Goal: Task Accomplishment & Management: Use online tool/utility

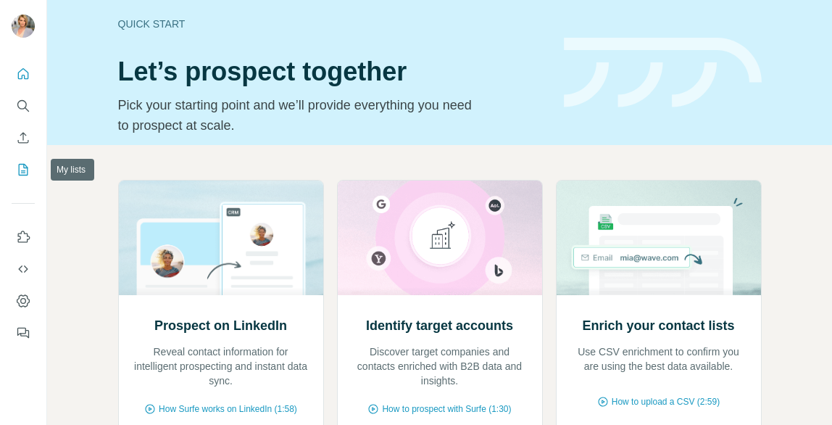
click at [24, 170] on icon "My lists" at bounding box center [24, 168] width 7 height 9
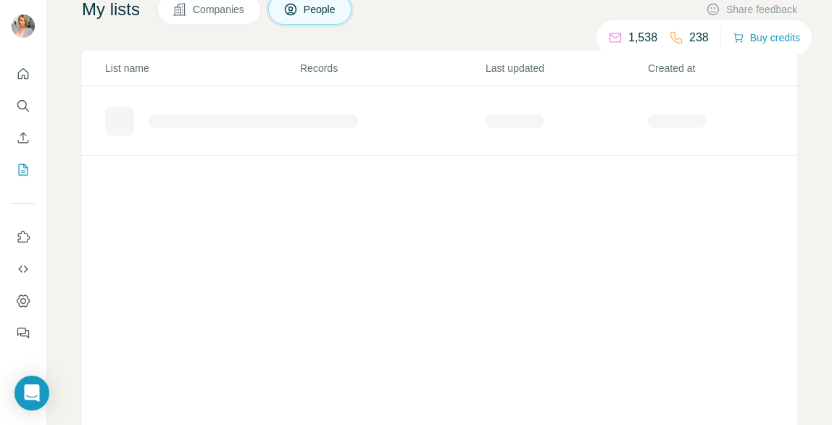
scroll to position [88, 0]
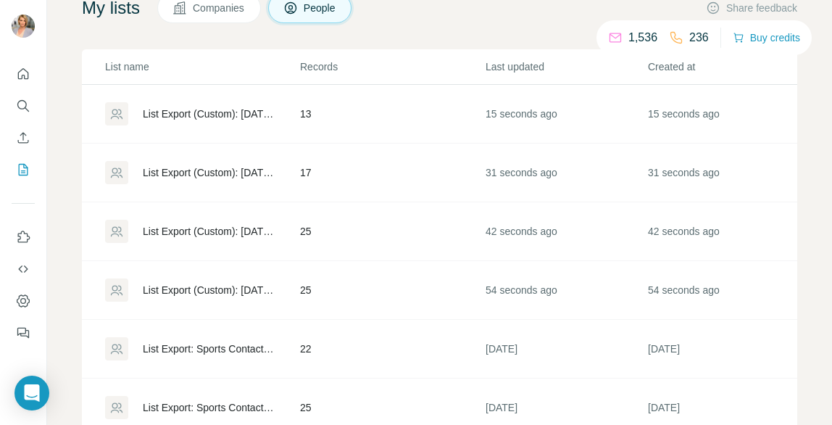
click at [216, 297] on div "List Export (Custom): [DATE] 14:59" at bounding box center [209, 290] width 133 height 15
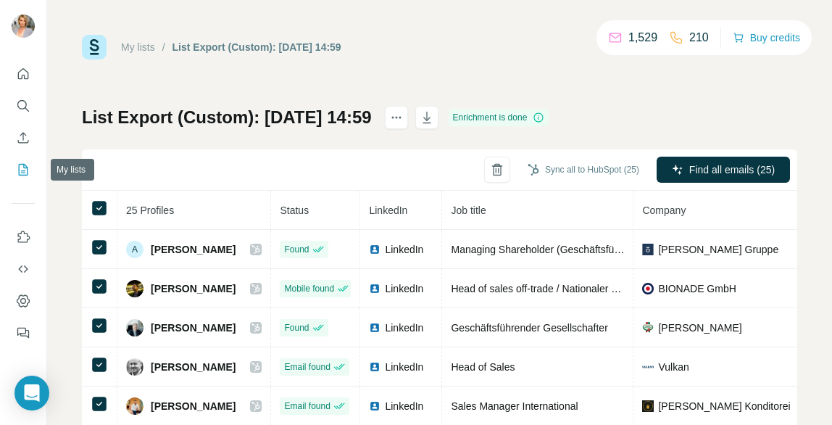
click at [21, 167] on icon "My lists" at bounding box center [23, 169] width 15 height 15
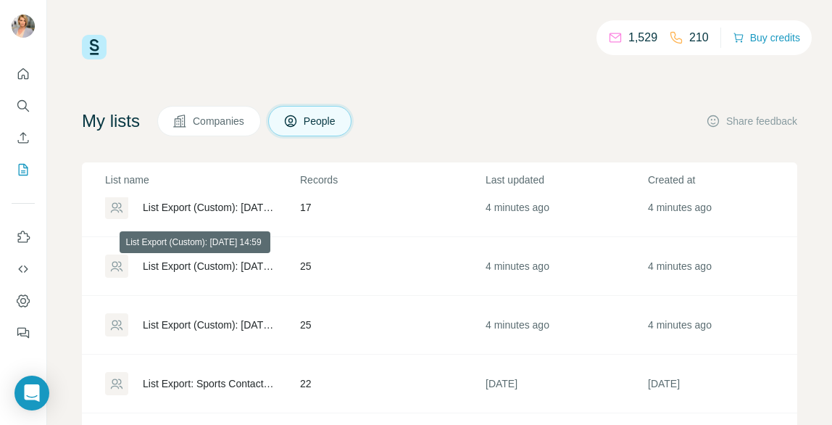
scroll to position [103, 0]
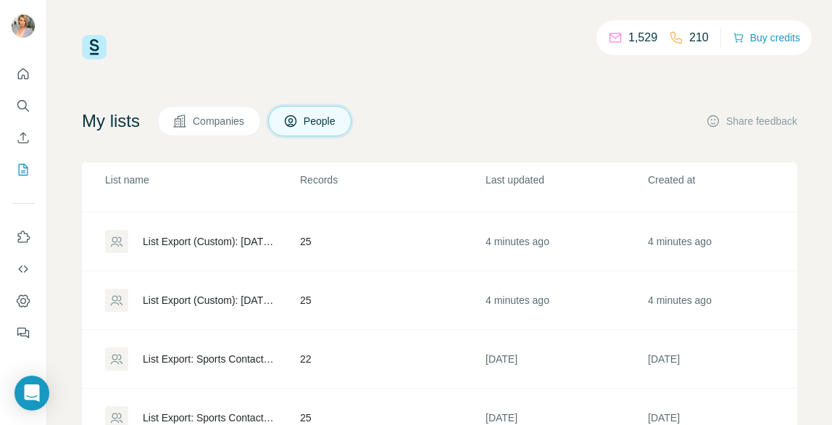
click at [239, 241] on div "List Export (Custom): [DATE] 14:59" at bounding box center [209, 241] width 133 height 15
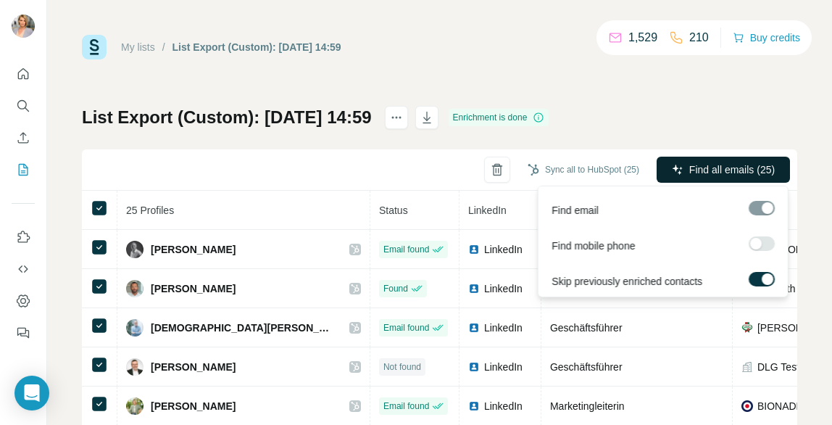
click at [694, 174] on span "Find all emails (25)" at bounding box center [733, 169] width 86 height 15
click at [709, 163] on span "Find all emails (25)" at bounding box center [733, 169] width 86 height 15
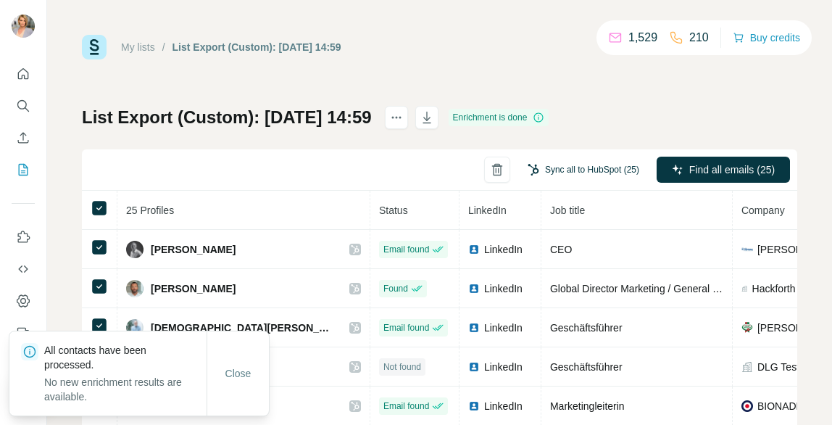
click at [608, 165] on button "Sync all to HubSpot (25)" at bounding box center [584, 170] width 132 height 22
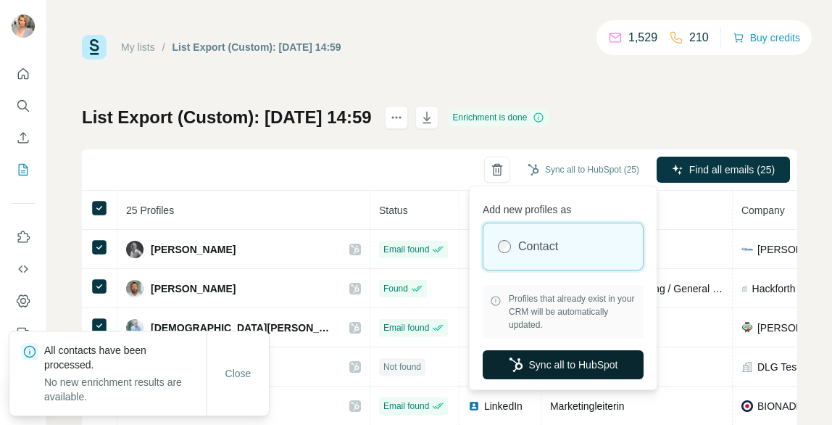
click at [583, 365] on button "Sync all to HubSpot" at bounding box center [563, 364] width 161 height 29
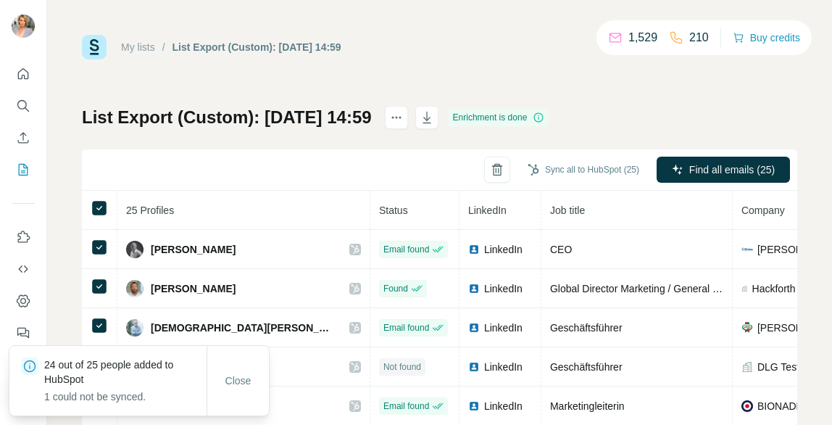
scroll to position [4, 0]
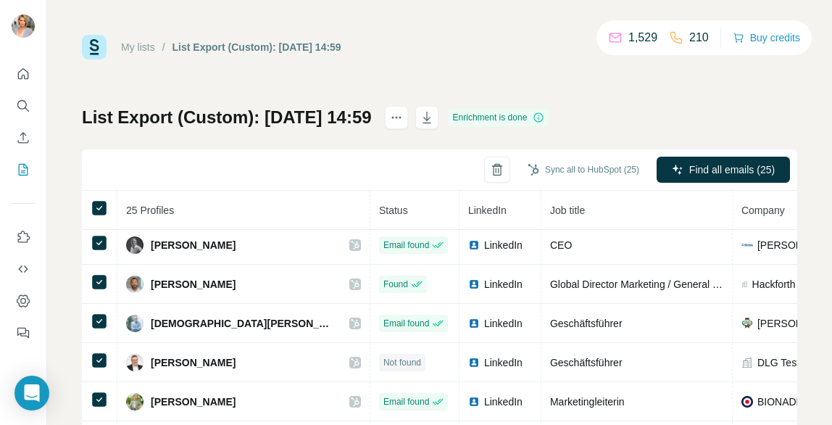
click at [137, 48] on link "My lists" at bounding box center [138, 47] width 34 height 12
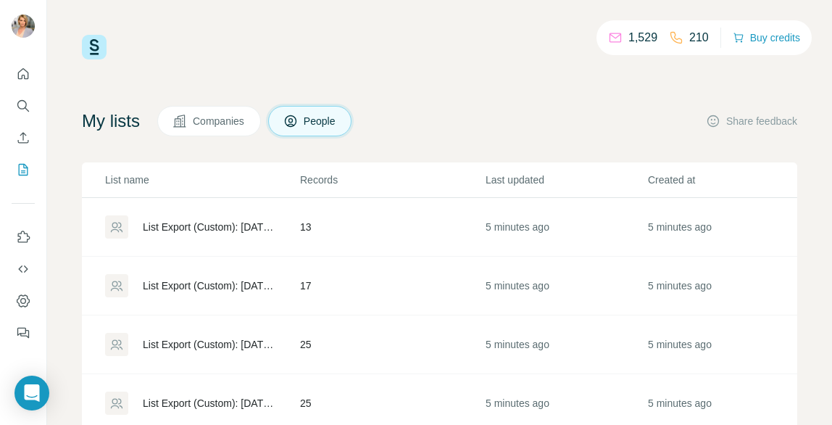
scroll to position [48, 0]
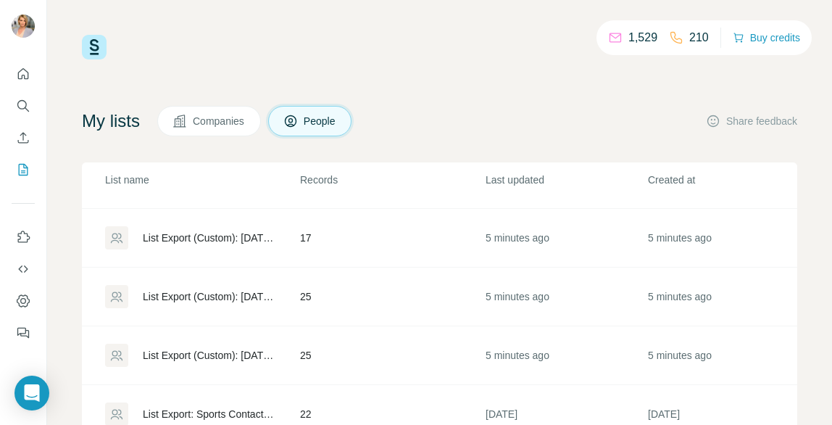
click at [229, 234] on div "List Export (Custom): [DATE] 14:59" at bounding box center [209, 238] width 133 height 15
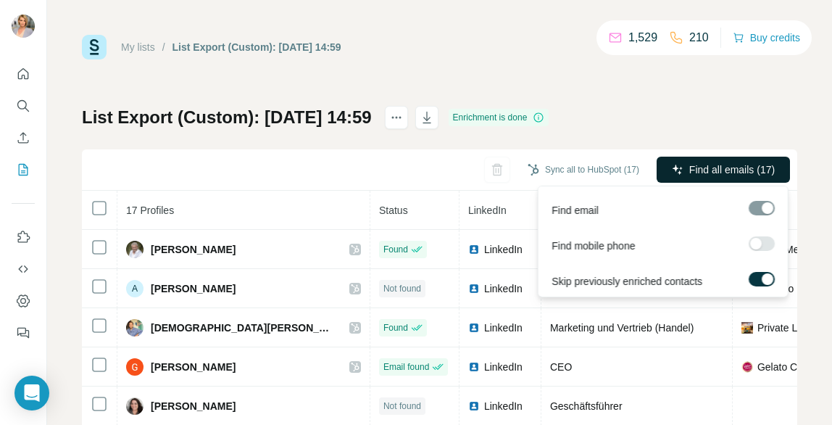
click at [682, 171] on button "Find all emails (17)" at bounding box center [723, 170] width 133 height 26
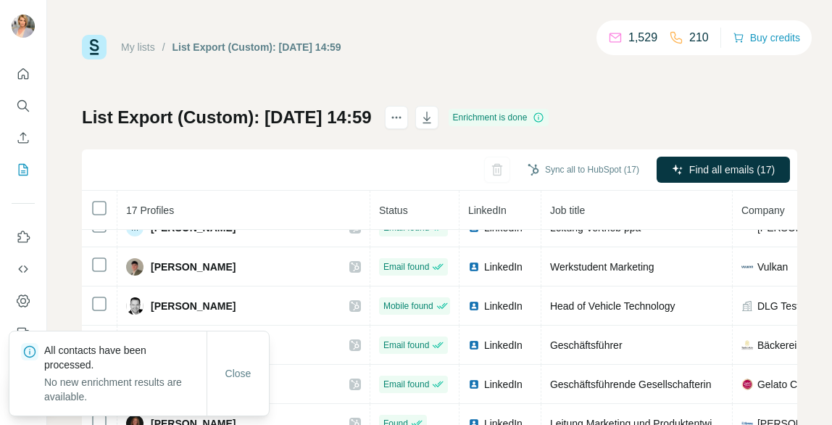
scroll to position [322, 0]
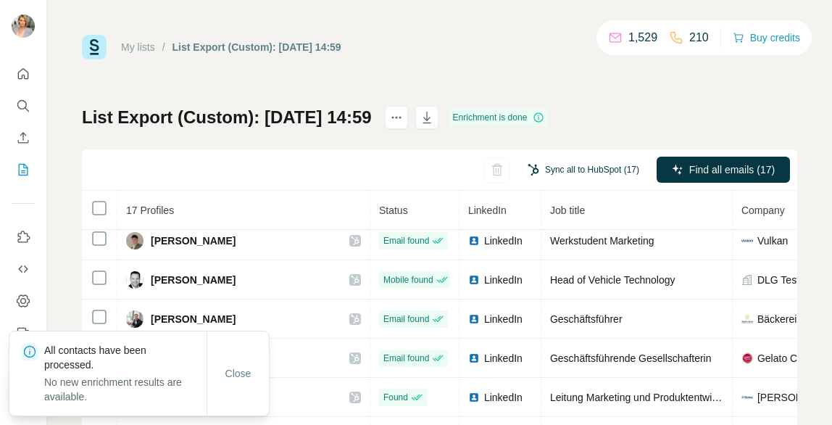
click at [617, 168] on button "Sync all to HubSpot (17)" at bounding box center [584, 170] width 132 height 22
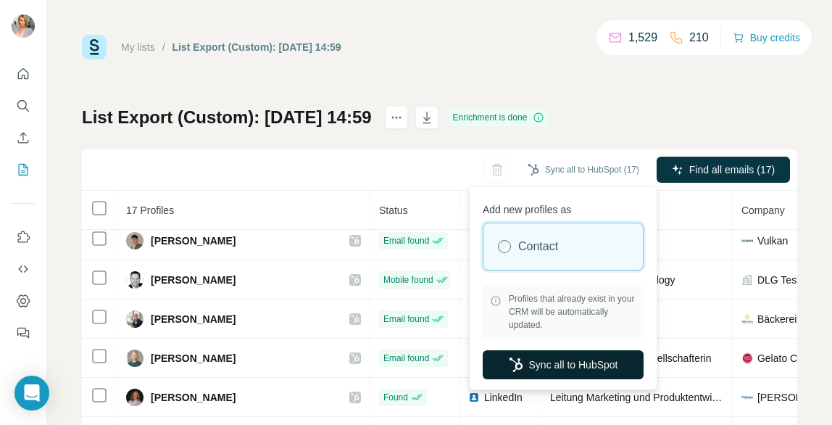
click at [557, 376] on button "Sync all to HubSpot" at bounding box center [563, 364] width 161 height 29
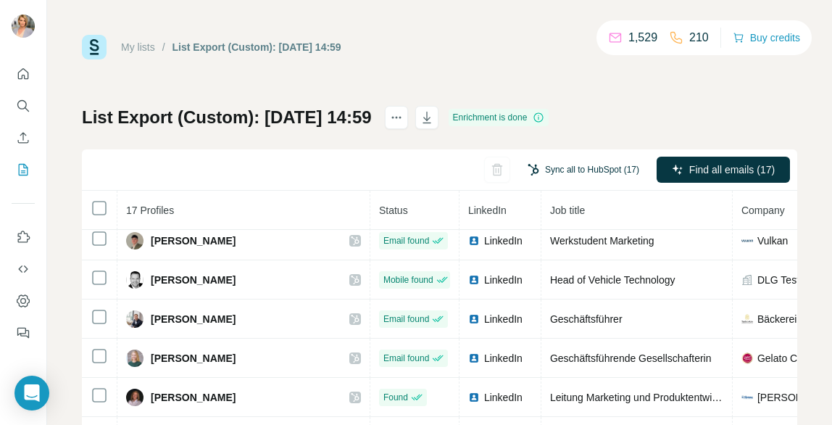
click at [582, 175] on button "Sync all to HubSpot (17)" at bounding box center [584, 170] width 132 height 22
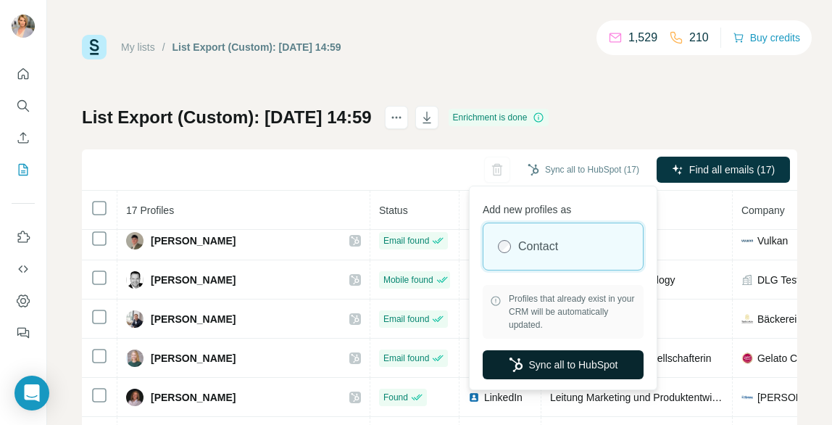
click at [557, 365] on button "Sync all to HubSpot" at bounding box center [563, 364] width 161 height 29
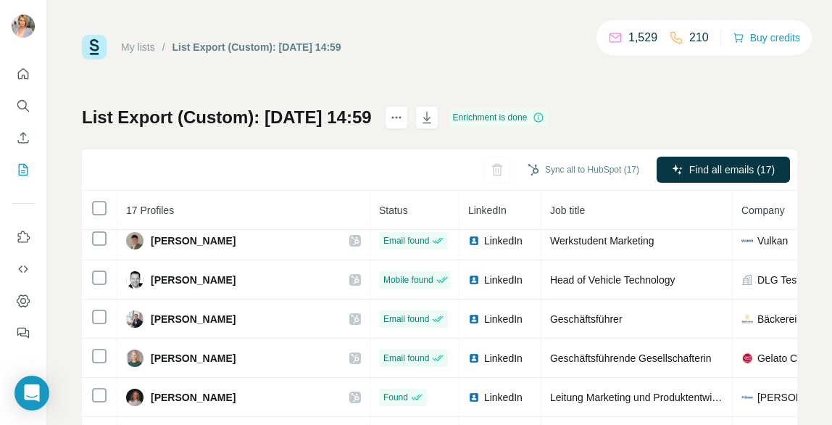
click at [134, 44] on link "My lists" at bounding box center [138, 47] width 34 height 12
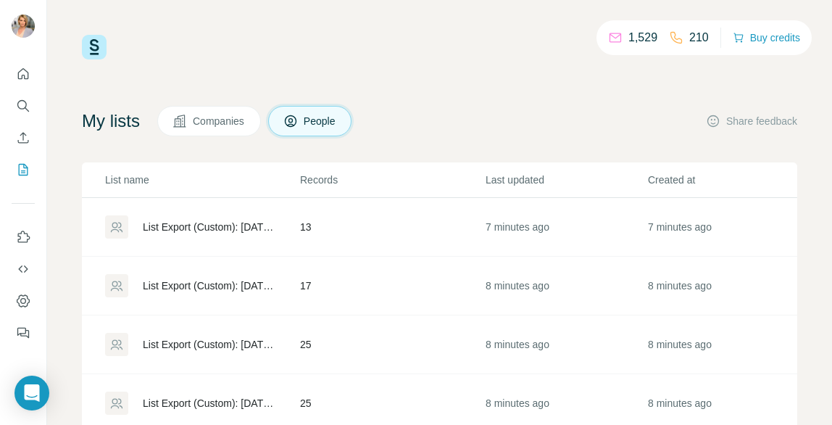
click at [188, 225] on div "List Export (Custom): [DATE] 15:00" at bounding box center [209, 227] width 133 height 15
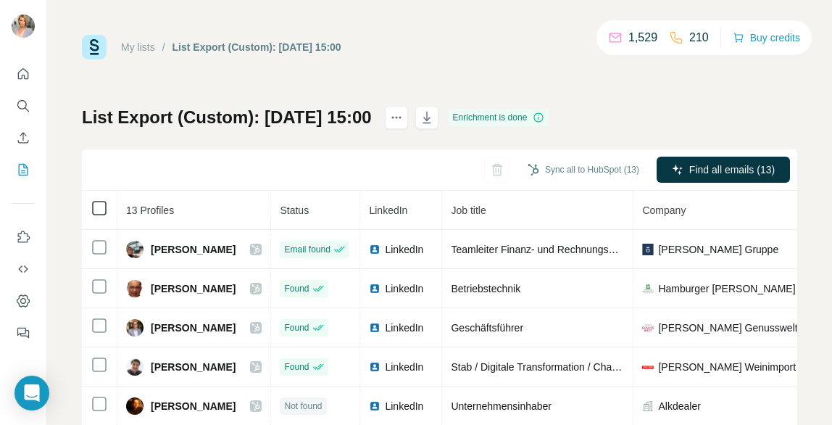
click at [91, 199] on icon at bounding box center [99, 207] width 17 height 17
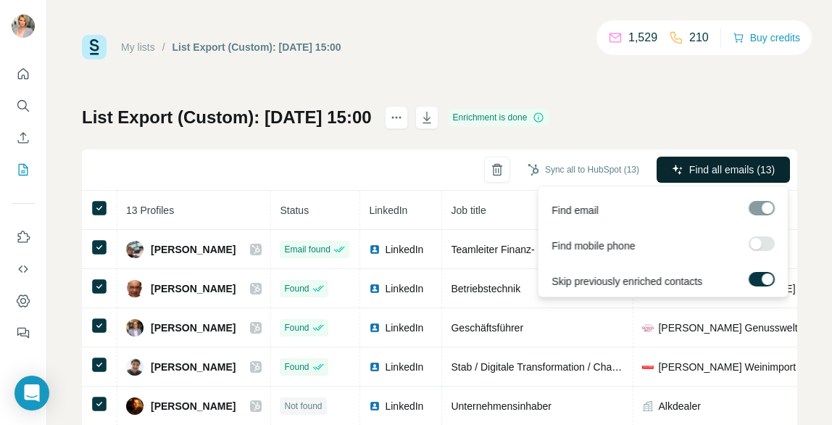
click at [664, 157] on button "Find all emails (13)" at bounding box center [723, 170] width 133 height 26
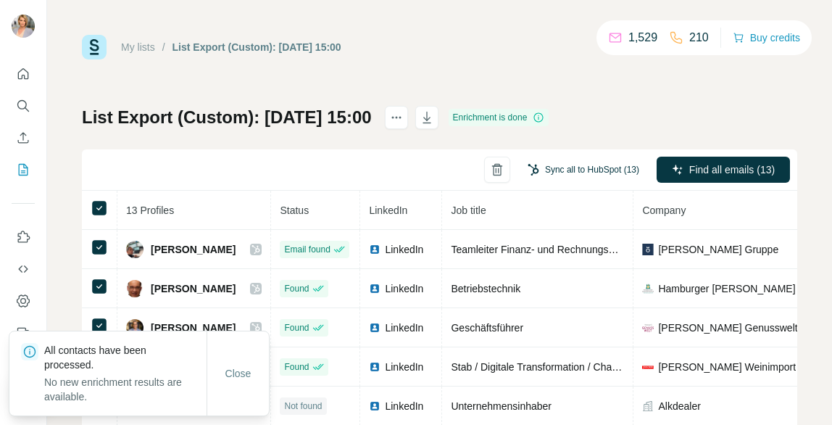
click at [579, 170] on button "Sync all to HubSpot (13)" at bounding box center [584, 170] width 132 height 22
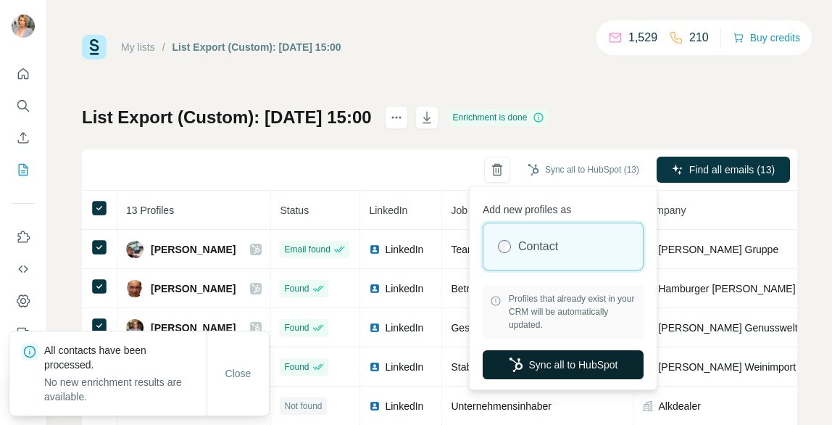
click at [571, 360] on button "Sync all to HubSpot" at bounding box center [563, 364] width 161 height 29
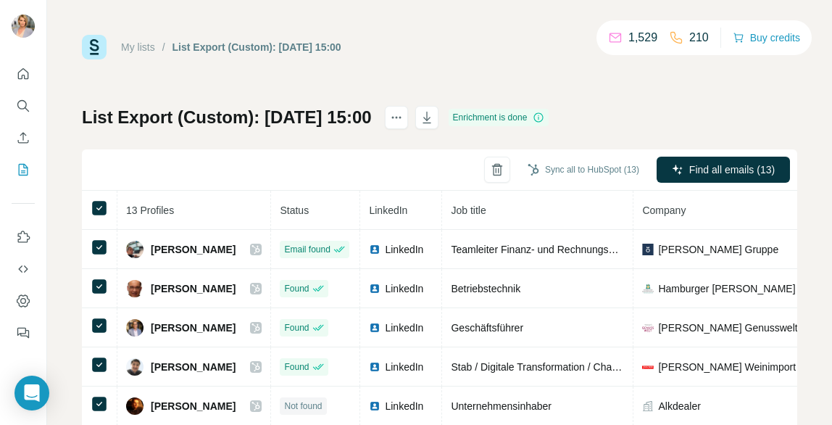
click at [667, 105] on div "My lists / List Export (Custom): [DATE] 15:00 1,529 210 Buy credits List Export…" at bounding box center [440, 304] width 716 height 539
click at [606, 170] on button "Sync all to HubSpot (13)" at bounding box center [584, 170] width 132 height 22
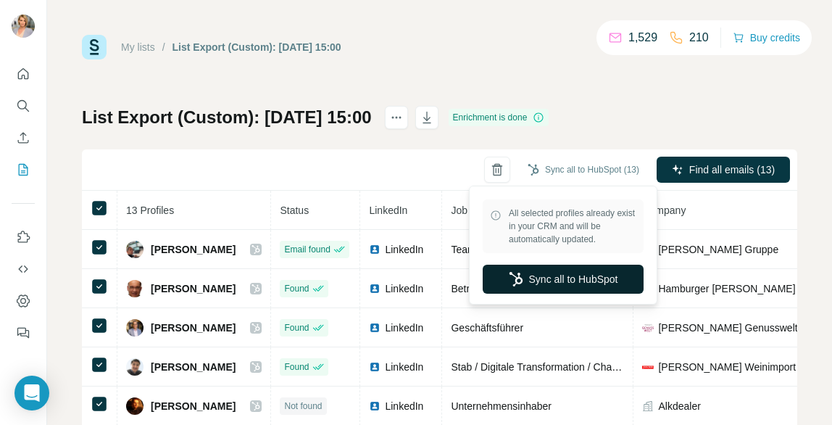
click at [600, 280] on button "Sync all to HubSpot" at bounding box center [563, 279] width 161 height 29
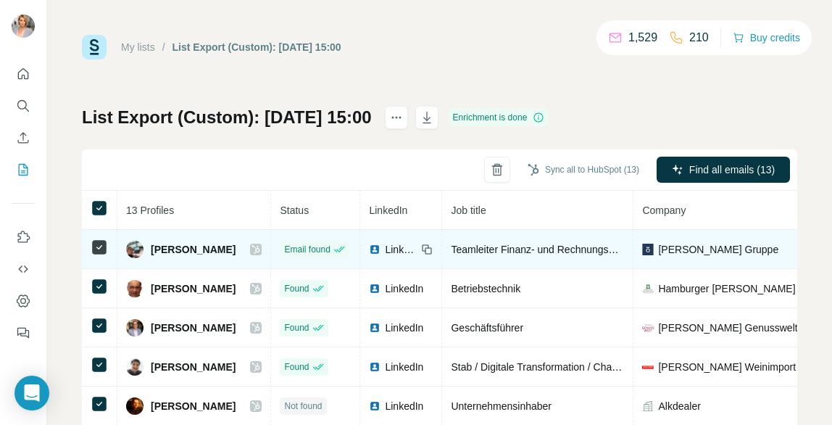
click at [260, 249] on icon at bounding box center [256, 249] width 8 height 9
